Goal: Task Accomplishment & Management: Use online tool/utility

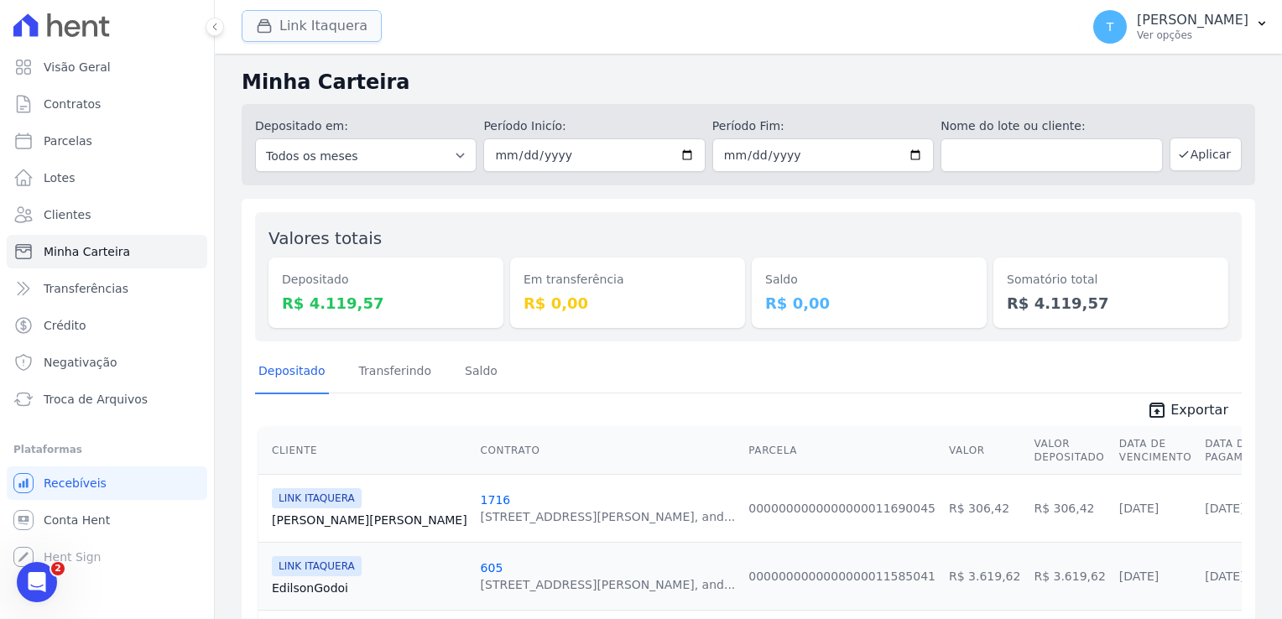
click at [322, 25] on button "Link Itaquera" at bounding box center [312, 26] width 140 height 32
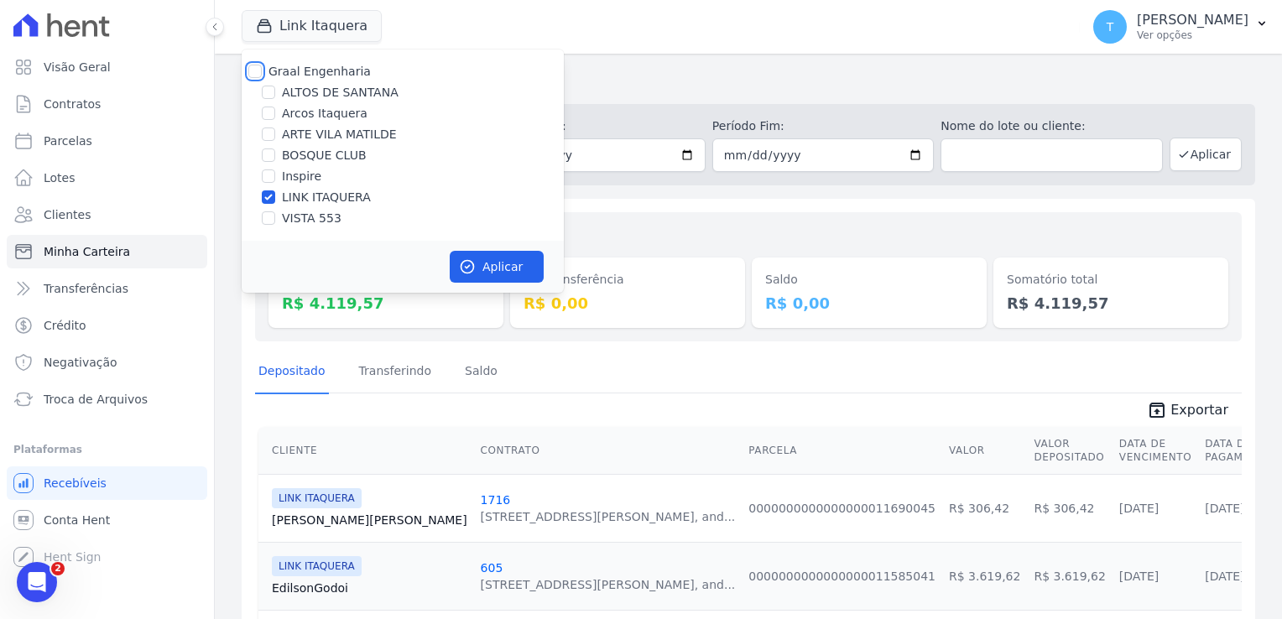
click at [258, 70] on input "Graal Engenharia" at bounding box center [254, 71] width 13 height 13
checkbox input "true"
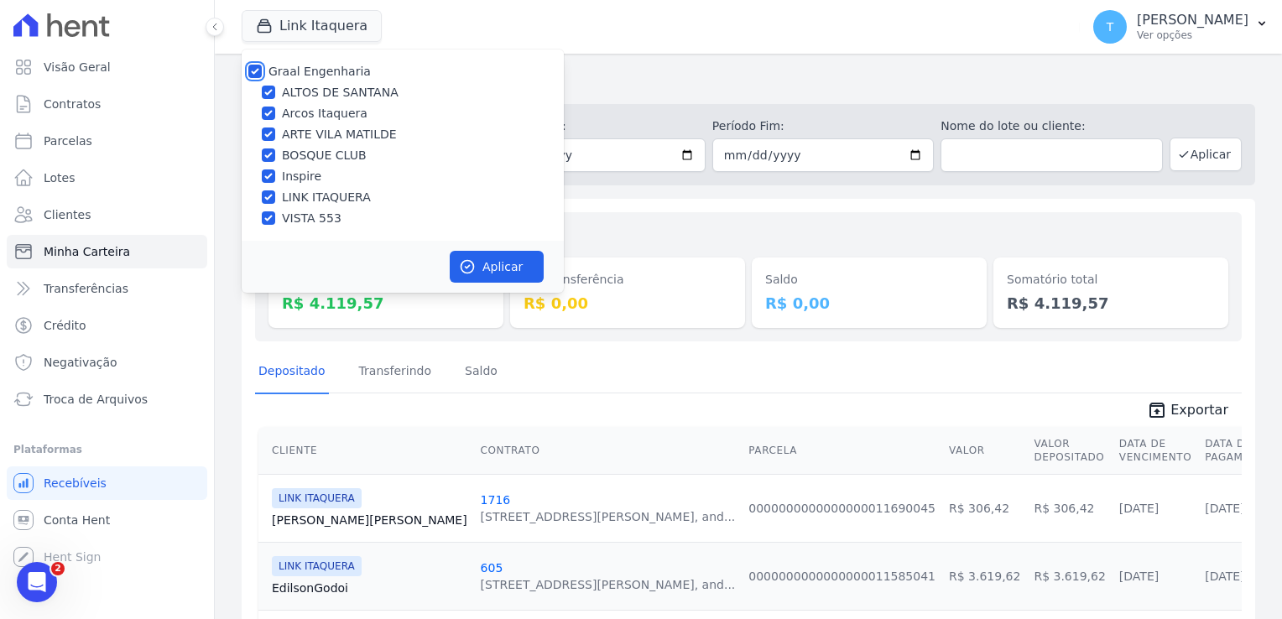
checkbox input "true"
click at [489, 275] on button "Aplicar" at bounding box center [497, 267] width 94 height 32
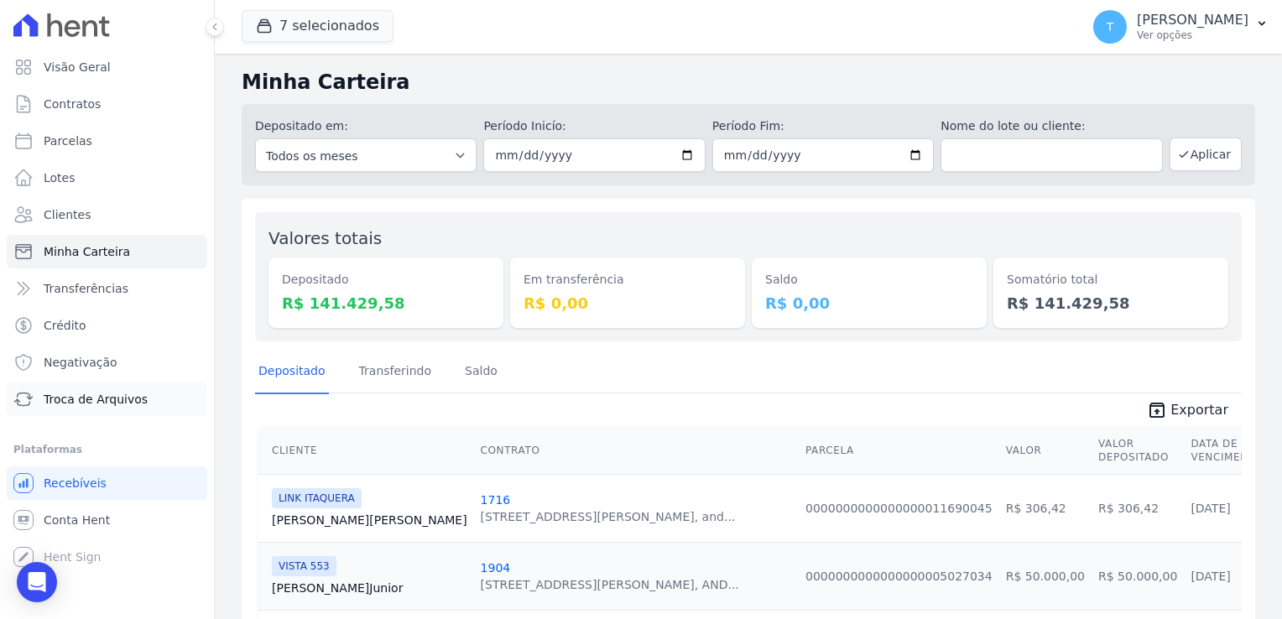
click at [84, 400] on span "Troca de Arquivos" at bounding box center [96, 399] width 104 height 17
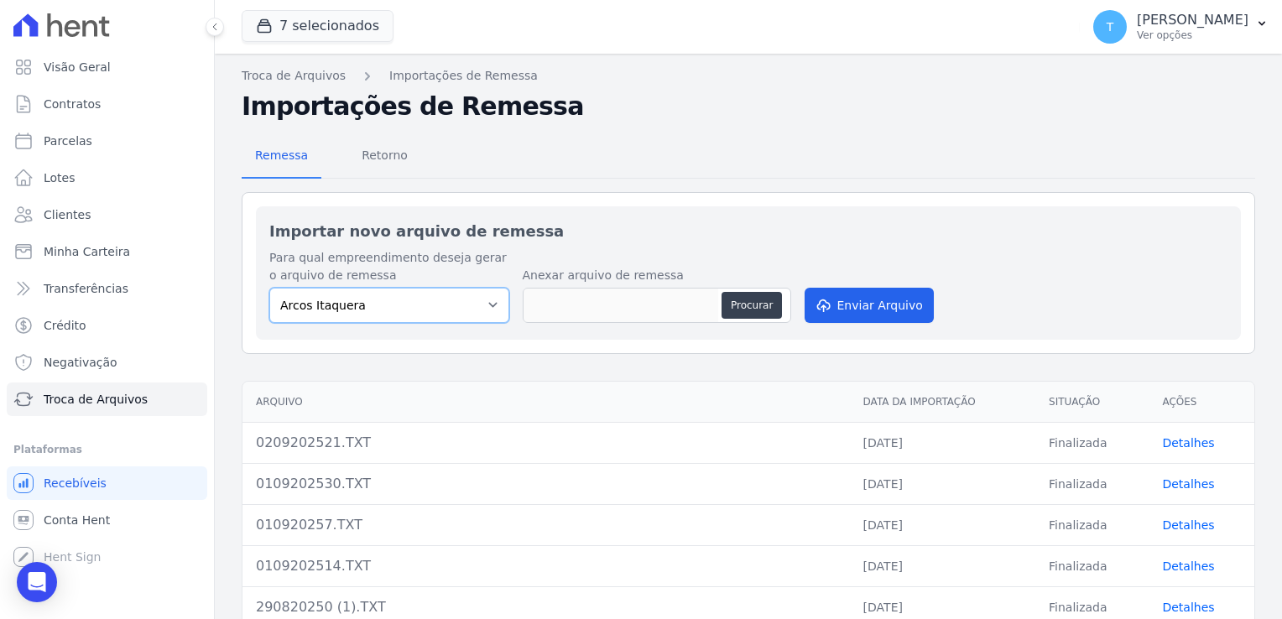
click at [490, 305] on select "[PERSON_NAME] Itaquera [GEOGRAPHIC_DATA][PERSON_NAME] Inspire BOSQUE CLUB ARTE …" at bounding box center [389, 305] width 240 height 35
select select "608a0505-5729-491c-8a4a-236dc5ec7f7f"
click at [269, 288] on select "[PERSON_NAME] Itaquera [GEOGRAPHIC_DATA][PERSON_NAME] Inspire BOSQUE CLUB ARTE …" at bounding box center [389, 305] width 240 height 35
click at [739, 305] on button "Procurar" at bounding box center [752, 305] width 60 height 27
type input "0209202514.TXT"
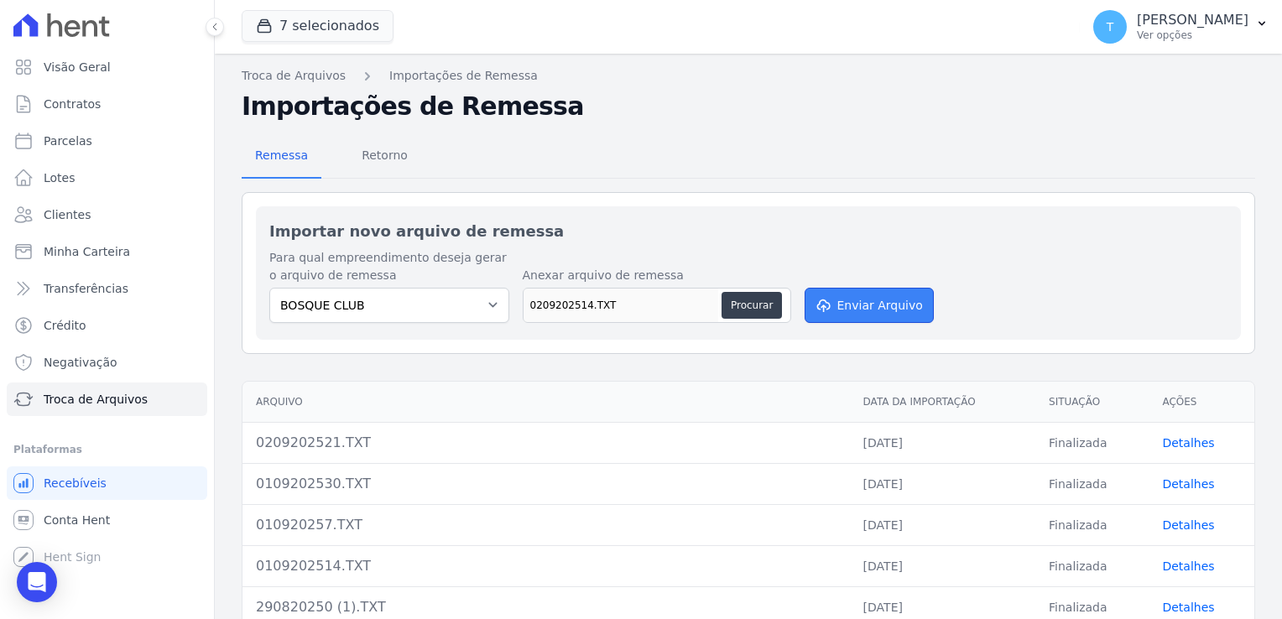
click at [859, 297] on button "Enviar Arquivo" at bounding box center [869, 305] width 129 height 35
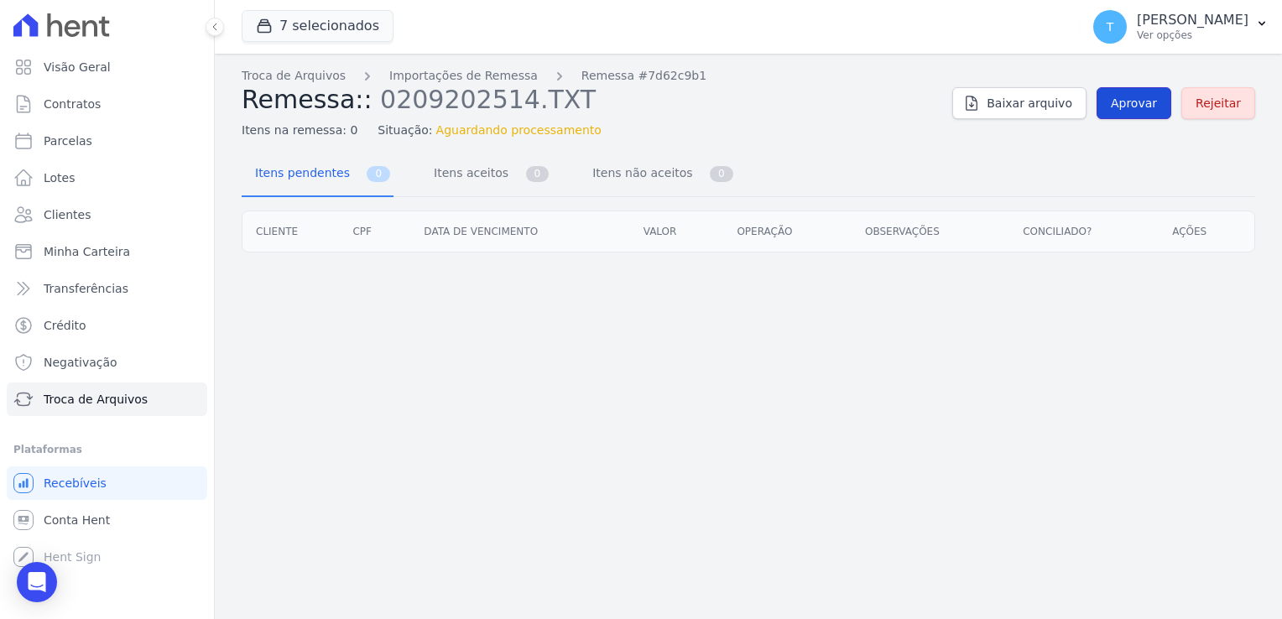
click at [1144, 104] on span "Aprovar" at bounding box center [1134, 103] width 46 height 17
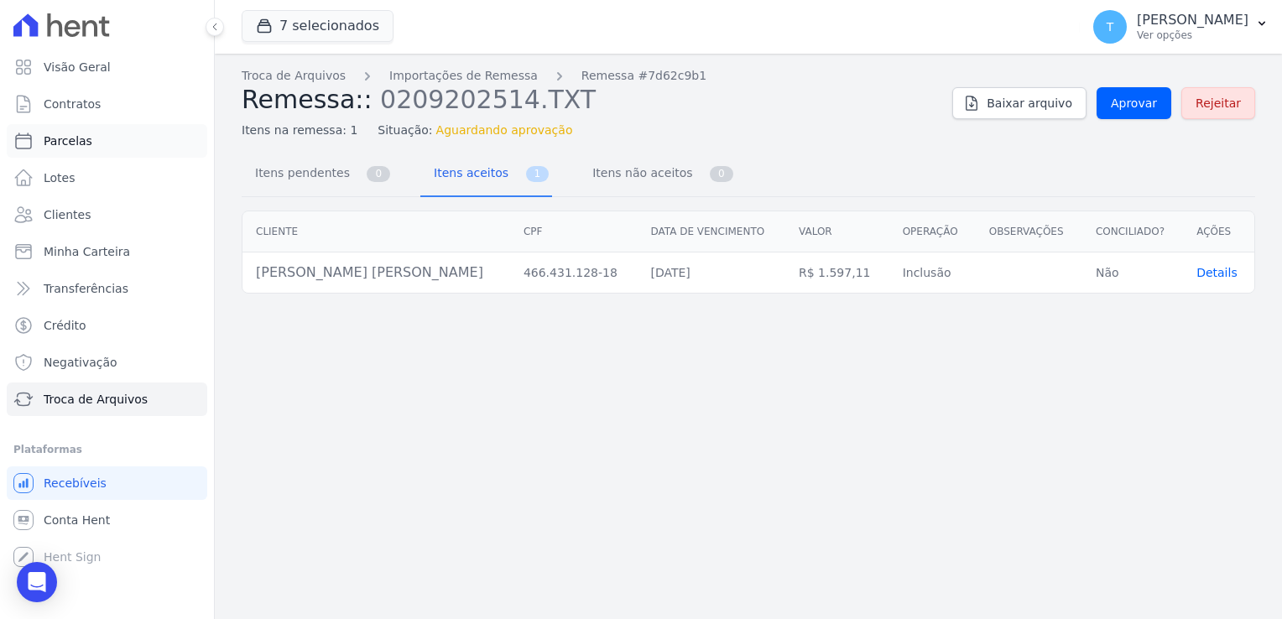
click at [81, 154] on link "Parcelas" at bounding box center [107, 141] width 201 height 34
select select
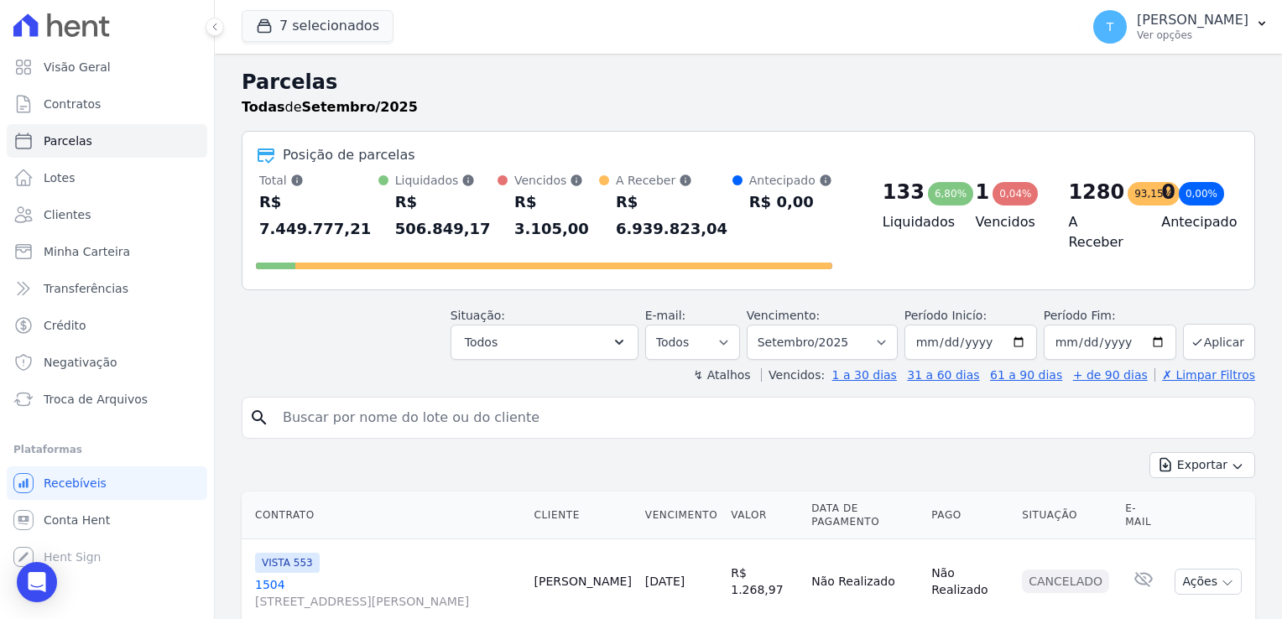
click at [347, 401] on input "search" at bounding box center [760, 418] width 975 height 34
paste input "[PERSON_NAME] [PERSON_NAME]"
type input "[PERSON_NAME] [PERSON_NAME]"
select select
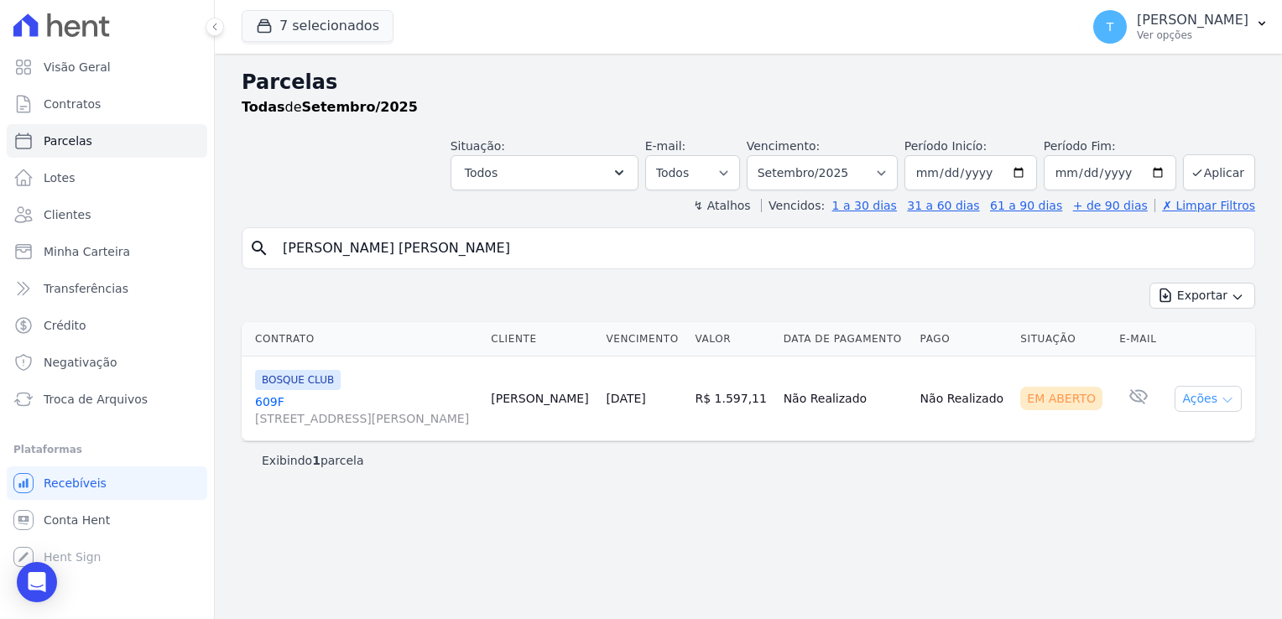
click at [1227, 394] on icon "button" at bounding box center [1227, 400] width 13 height 13
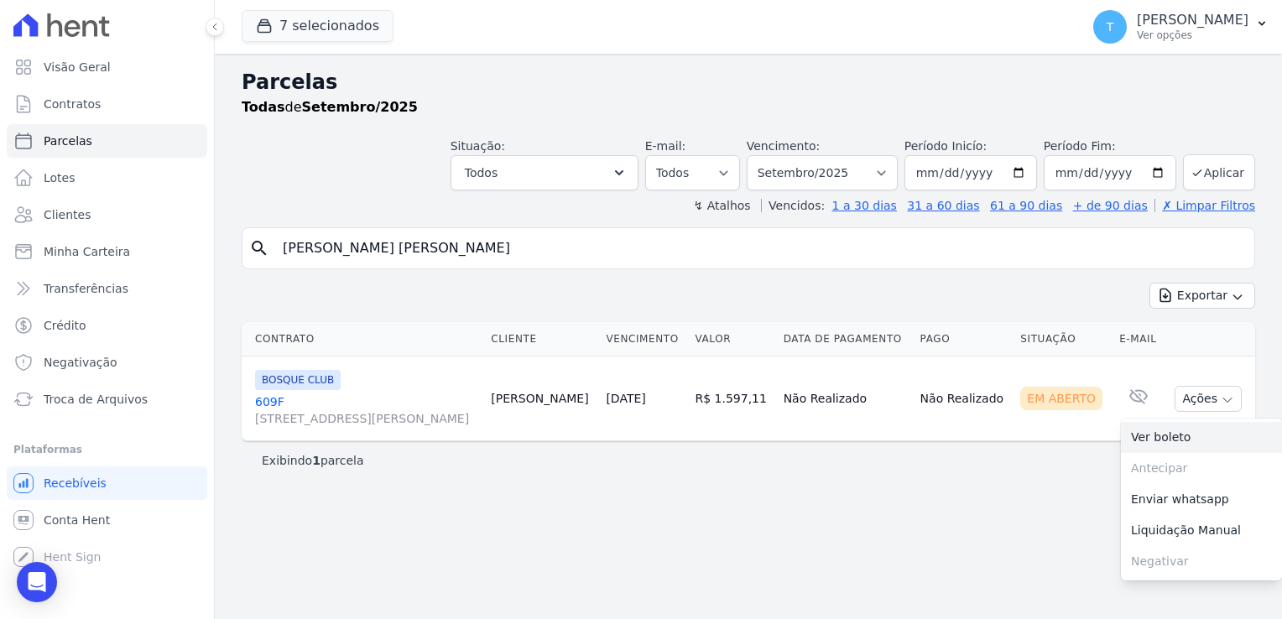
click at [1167, 442] on link "Ver boleto" at bounding box center [1201, 437] width 161 height 31
